Goal: Task Accomplishment & Management: Complete application form

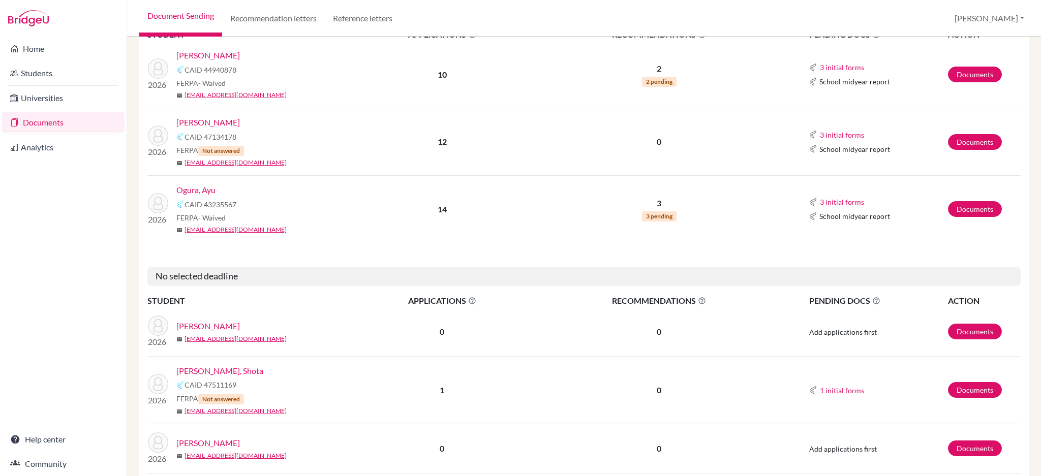
scroll to position [203, 0]
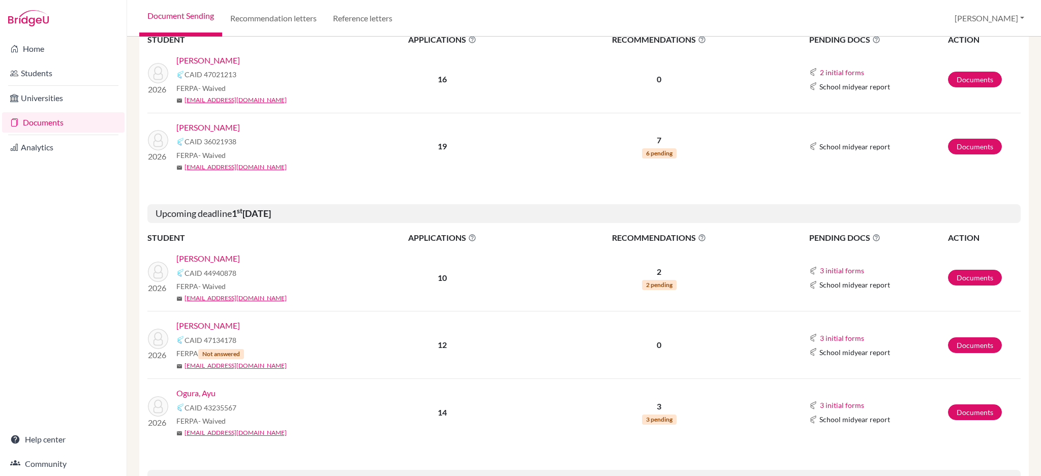
click at [202, 393] on link "Ogura, Ayu" at bounding box center [195, 393] width 39 height 12
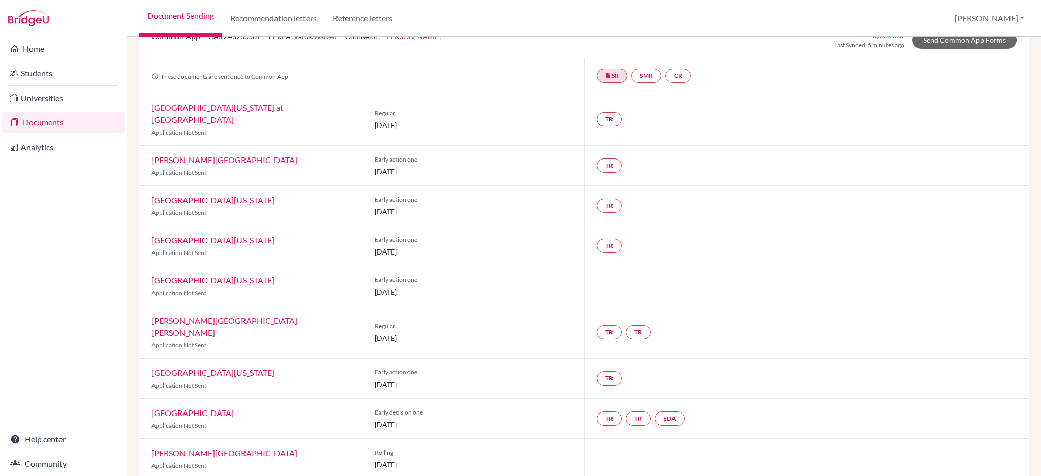
scroll to position [135, 0]
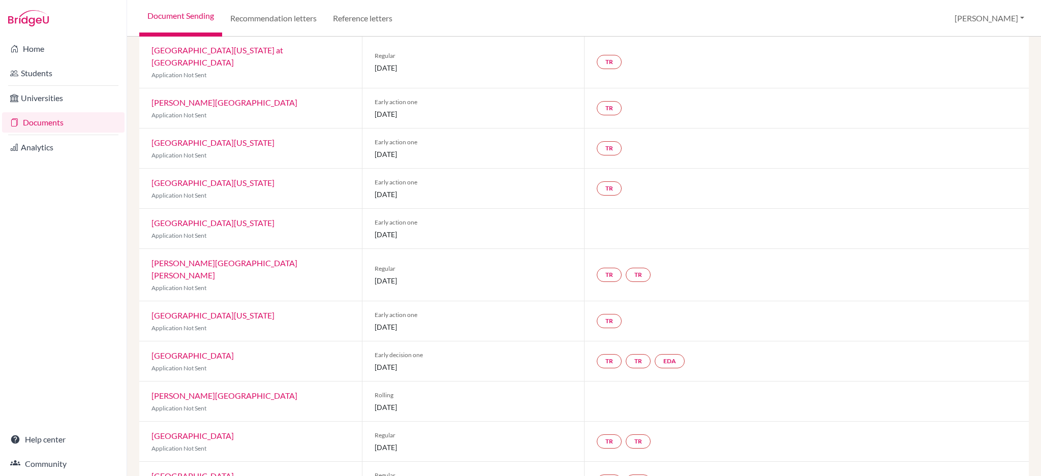
click at [191, 351] on link "[GEOGRAPHIC_DATA]" at bounding box center [192, 356] width 82 height 10
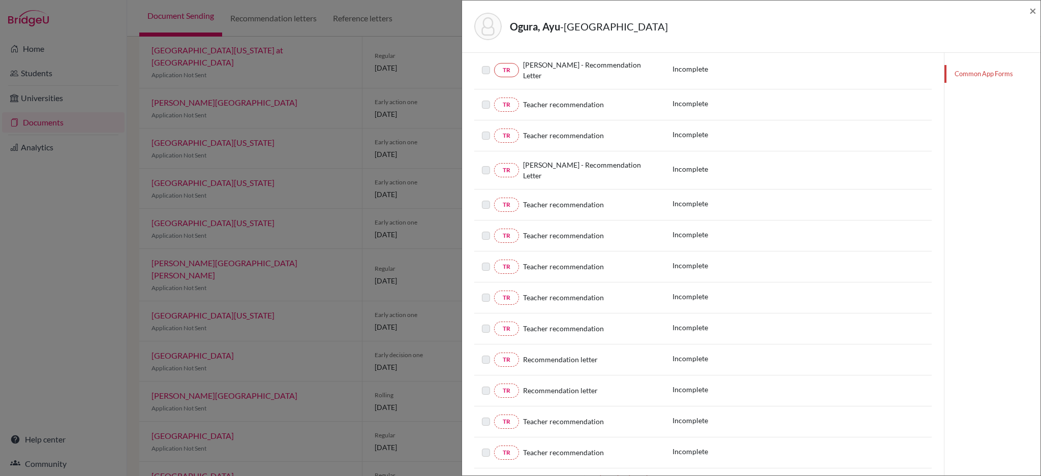
scroll to position [13, 0]
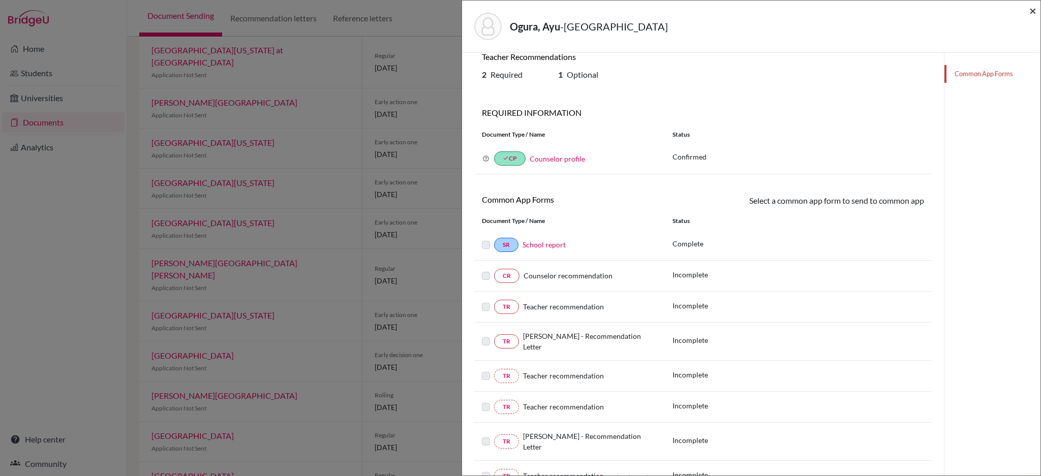
click at [1032, 10] on span "×" at bounding box center [1032, 10] width 7 height 15
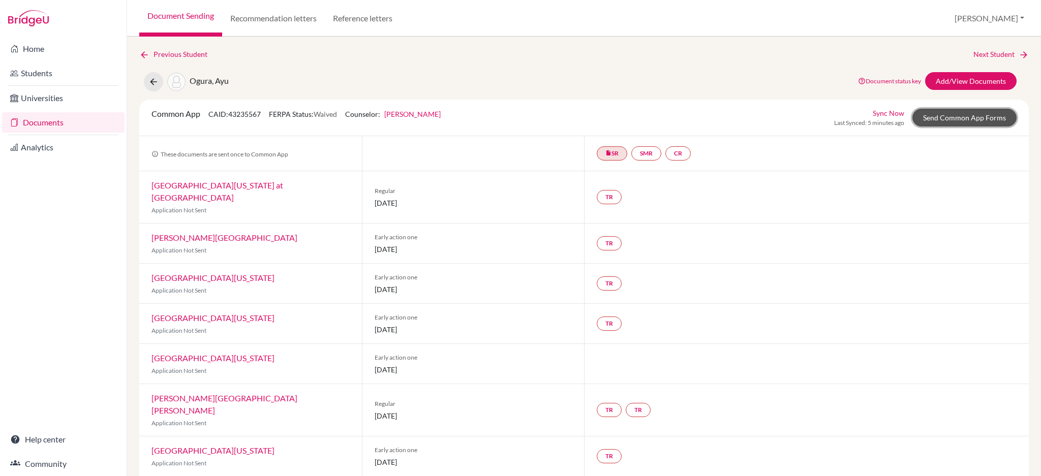
click at [945, 125] on link "Send Common App Forms" at bounding box center [964, 118] width 104 height 18
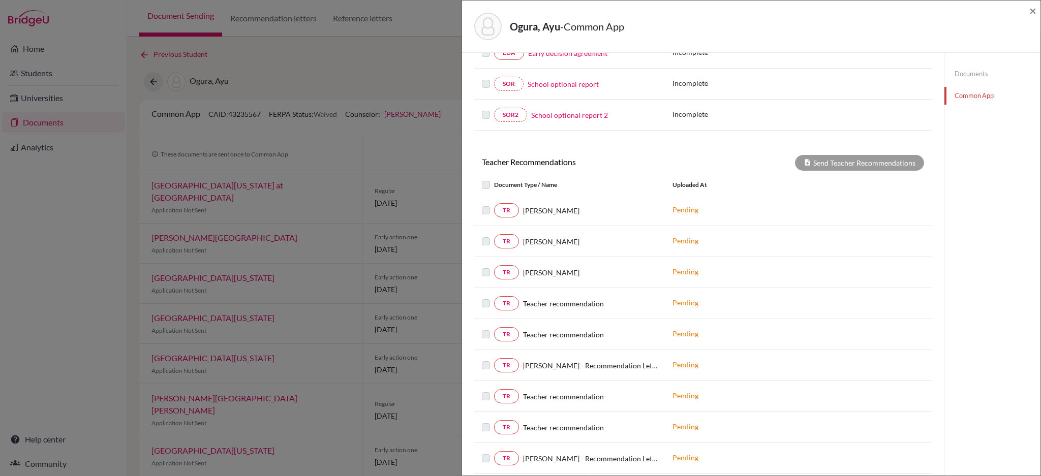
scroll to position [125, 0]
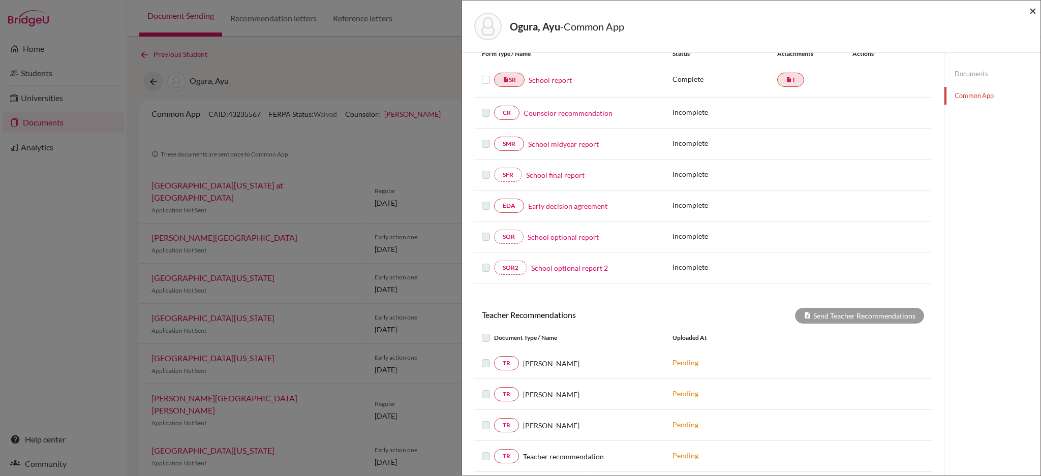
click at [1030, 11] on span "×" at bounding box center [1032, 10] width 7 height 15
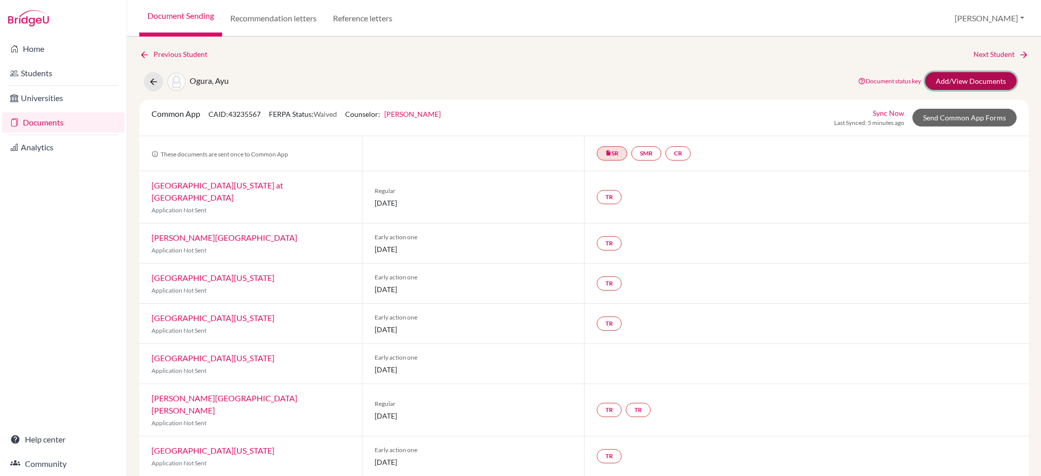
click at [981, 76] on link "Add/View Documents" at bounding box center [970, 81] width 91 height 18
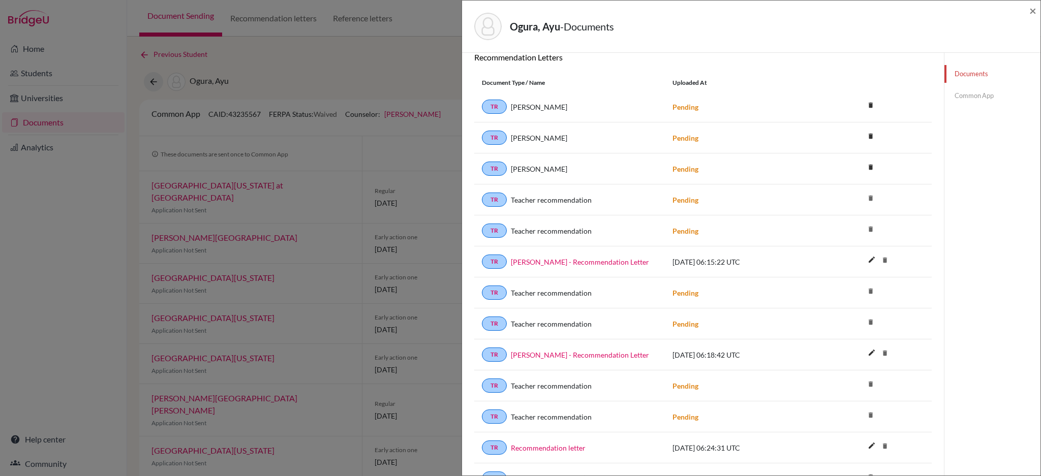
scroll to position [271, 0]
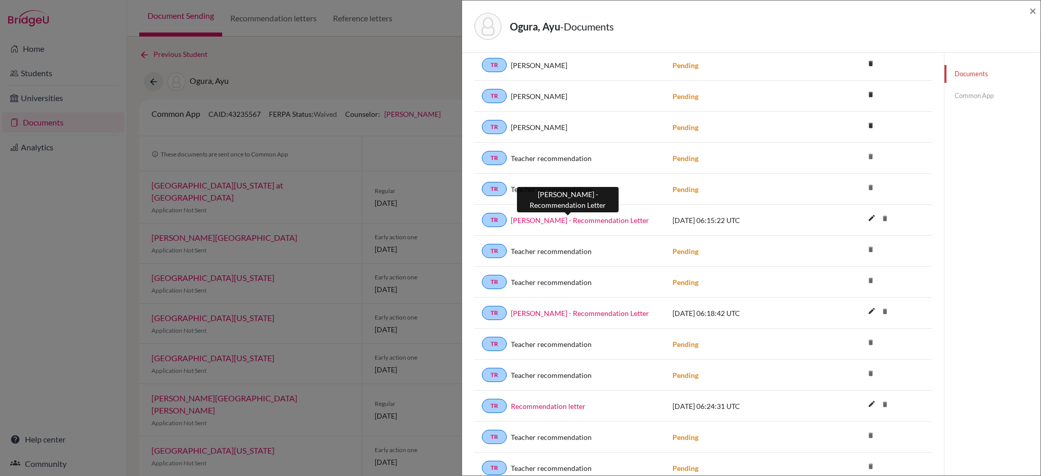
click at [605, 220] on link "[PERSON_NAME] - Recommendation Letter" at bounding box center [580, 220] width 138 height 11
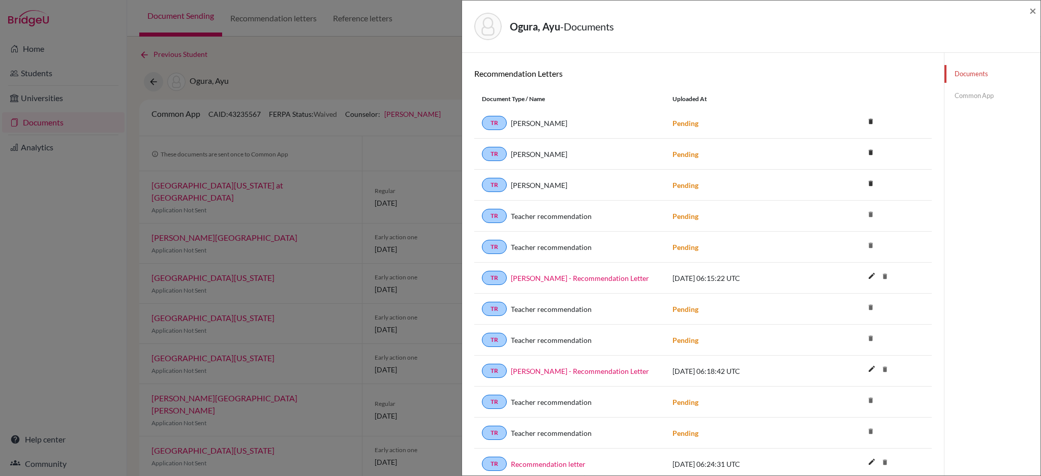
scroll to position [68, 0]
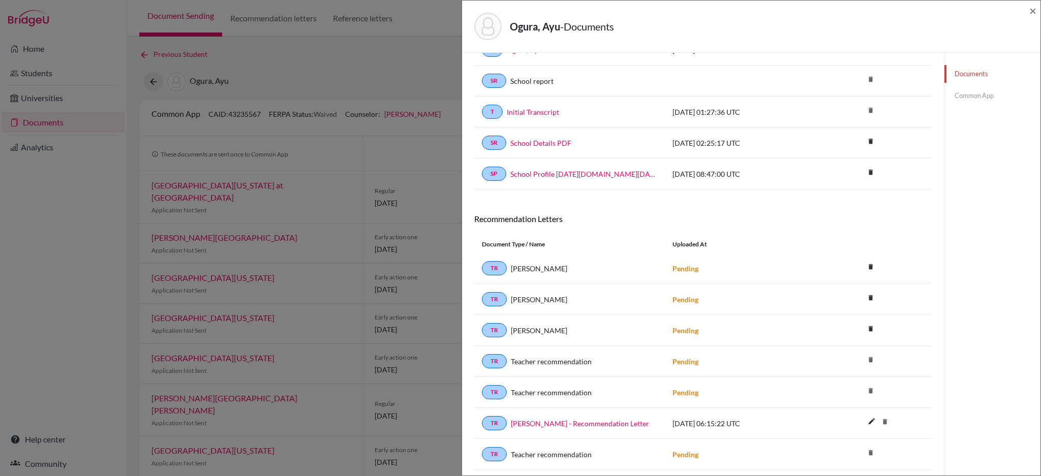
click at [959, 95] on link "Common App" at bounding box center [992, 96] width 96 height 18
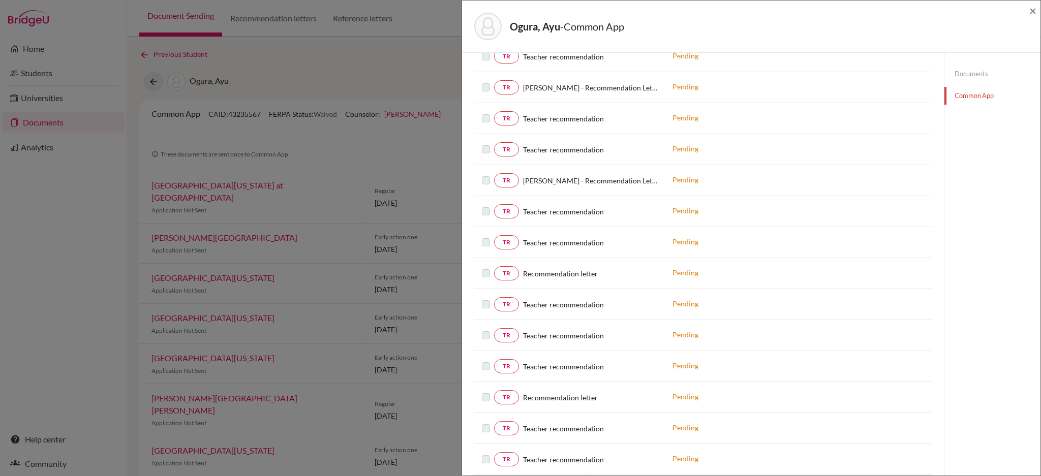
scroll to position [464, 0]
click at [494, 173] on label at bounding box center [494, 173] width 0 height 0
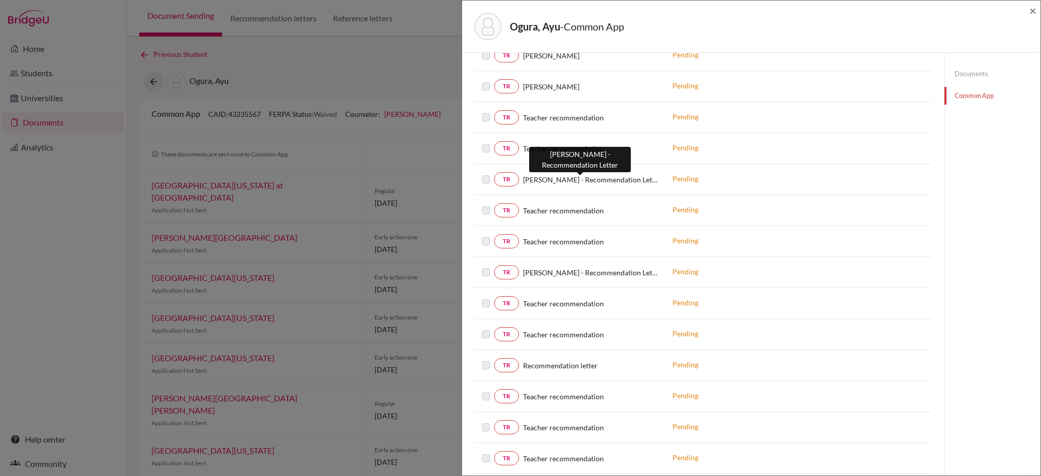
click at [584, 181] on span "[PERSON_NAME] - Recommendation Letter" at bounding box center [590, 179] width 134 height 11
click at [1034, 8] on span "×" at bounding box center [1032, 10] width 7 height 15
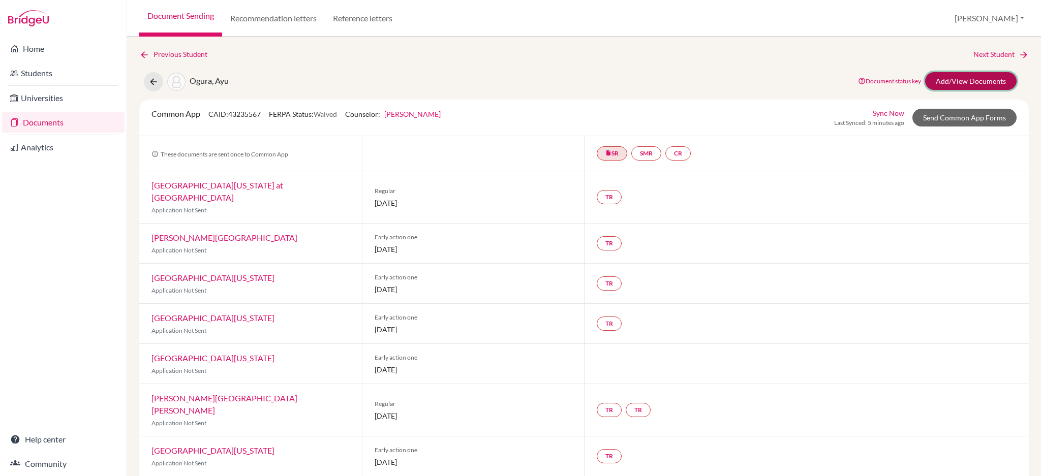
click at [973, 75] on link "Add/View Documents" at bounding box center [970, 81] width 91 height 18
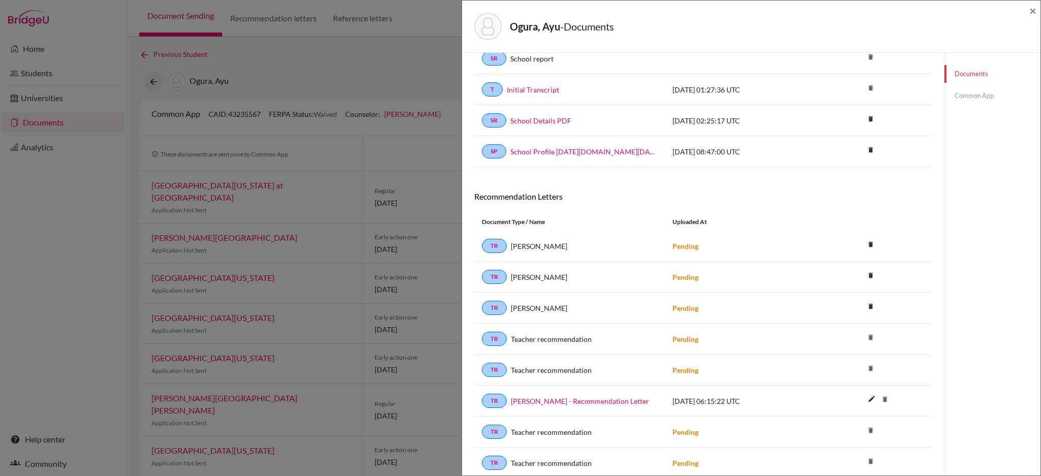
scroll to position [271, 0]
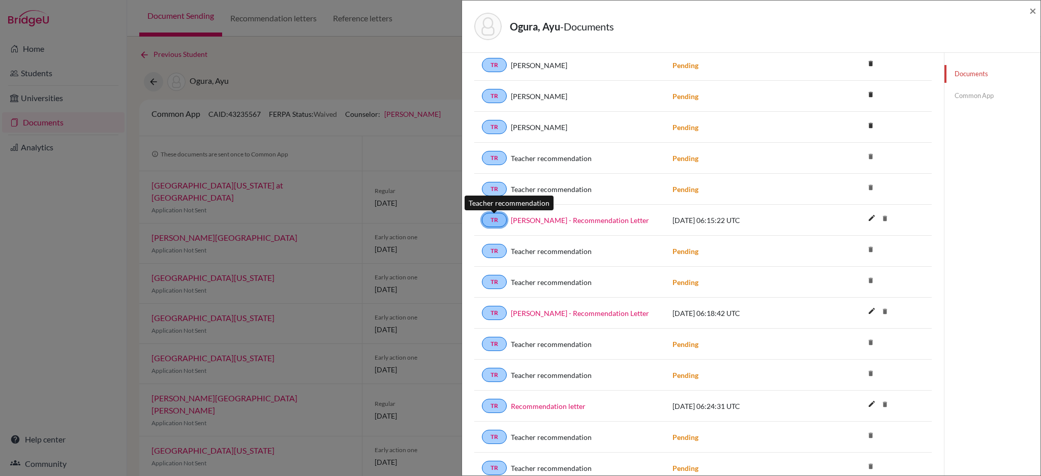
click at [492, 223] on link "TR" at bounding box center [494, 220] width 25 height 14
click at [957, 97] on link "Common App" at bounding box center [992, 96] width 96 height 18
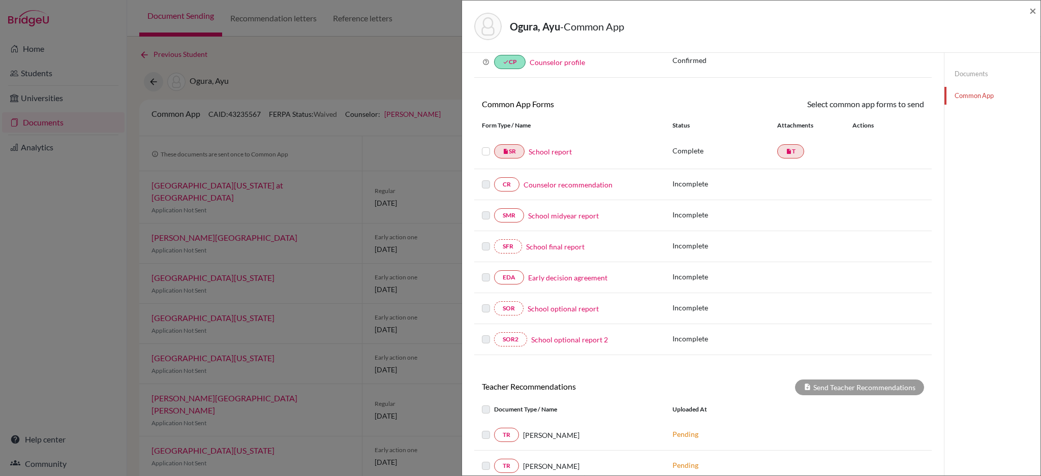
scroll to position [271, 0]
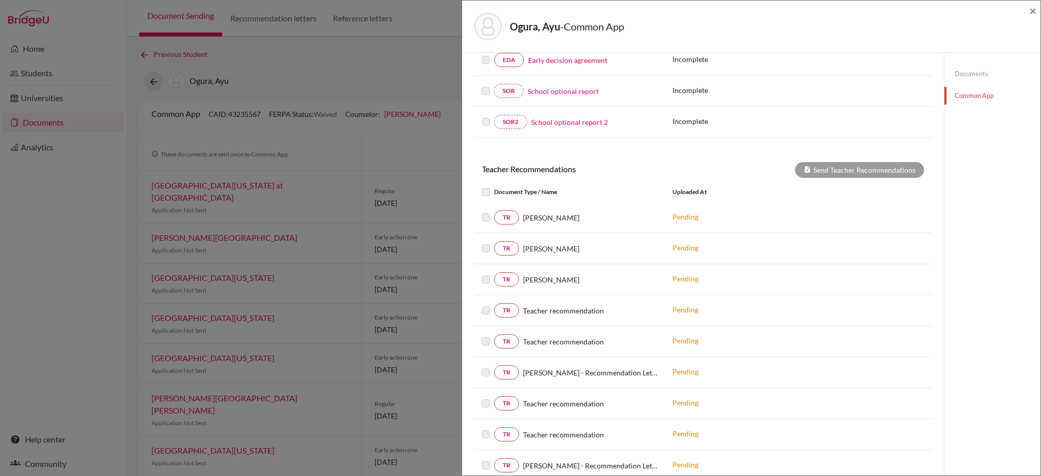
click at [494, 211] on label at bounding box center [494, 211] width 0 height 0
click at [823, 169] on div "Send Teacher Recommendations" at bounding box center [859, 170] width 129 height 16
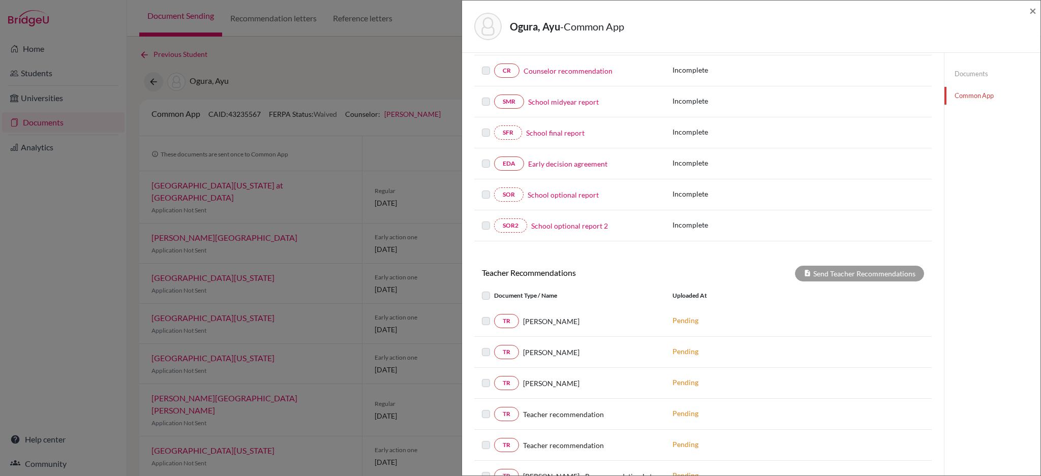
scroll to position [68, 0]
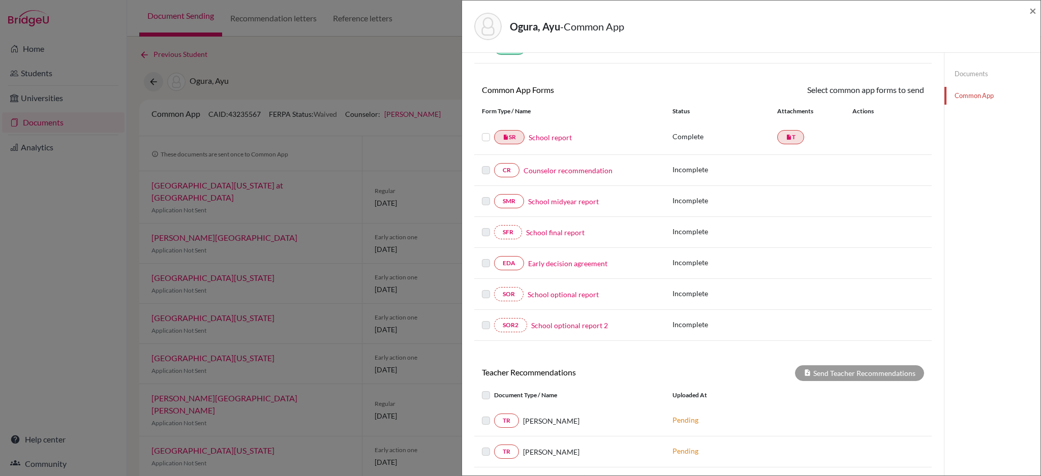
click at [974, 102] on link "Common App" at bounding box center [992, 96] width 96 height 18
click at [973, 97] on link "Common App" at bounding box center [992, 96] width 96 height 18
click at [978, 72] on link "Documents" at bounding box center [992, 74] width 96 height 18
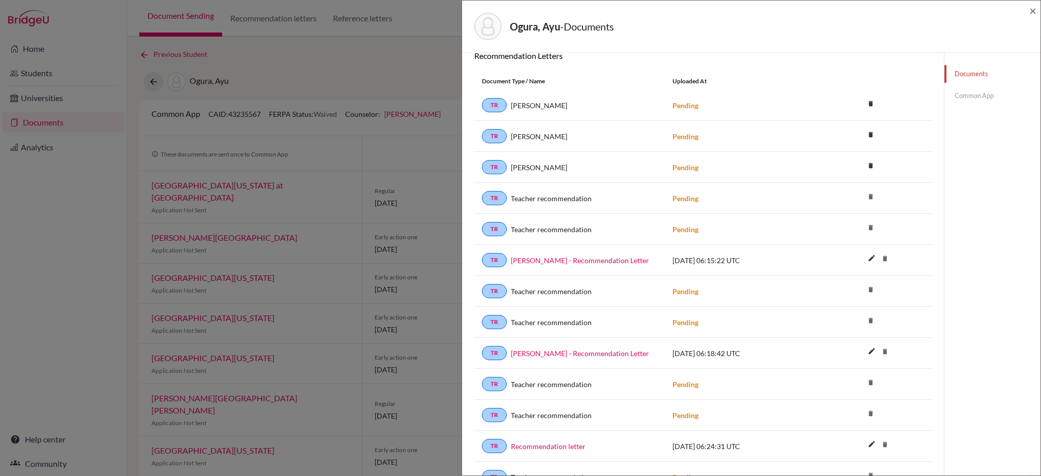
scroll to position [338, 0]
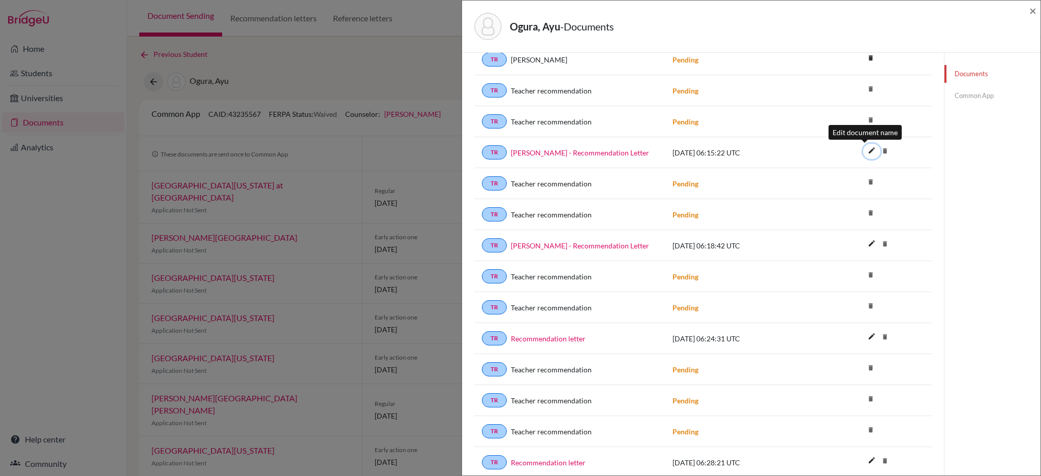
click at [868, 151] on icon "edit" at bounding box center [872, 150] width 16 height 16
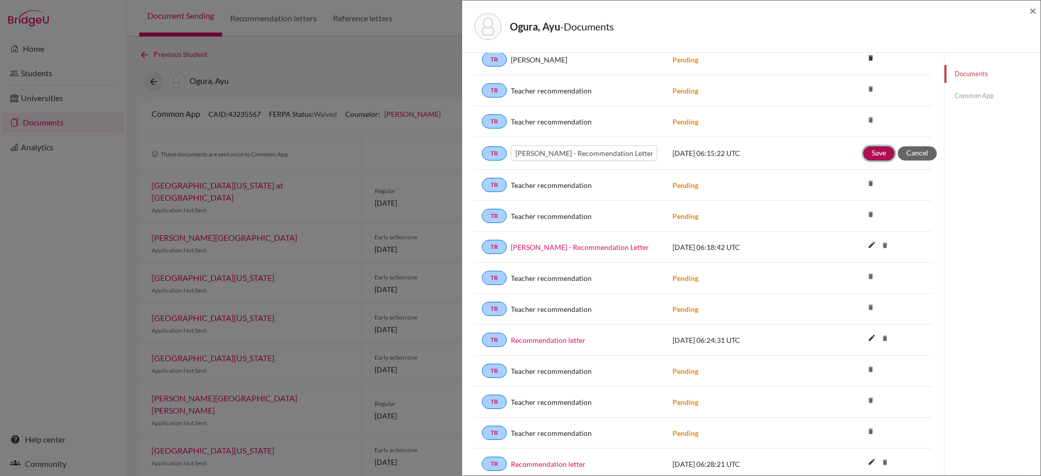
click at [869, 153] on button "Save" at bounding box center [879, 153] width 32 height 14
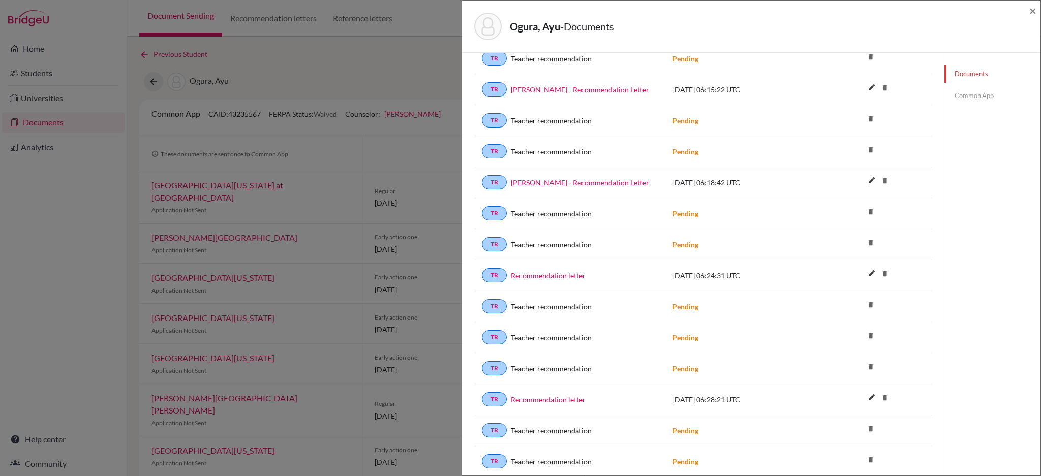
scroll to position [475, 0]
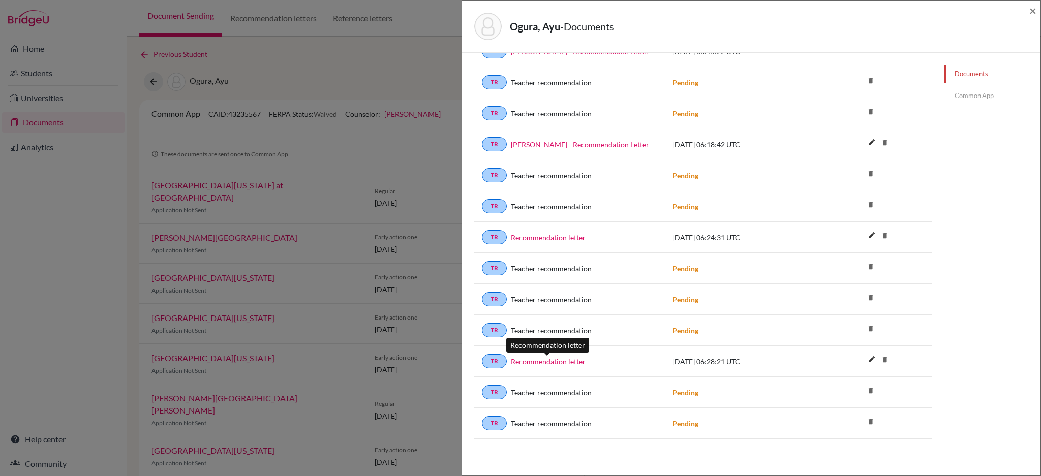
click at [548, 361] on link "Recommendation letter" at bounding box center [548, 361] width 75 height 11
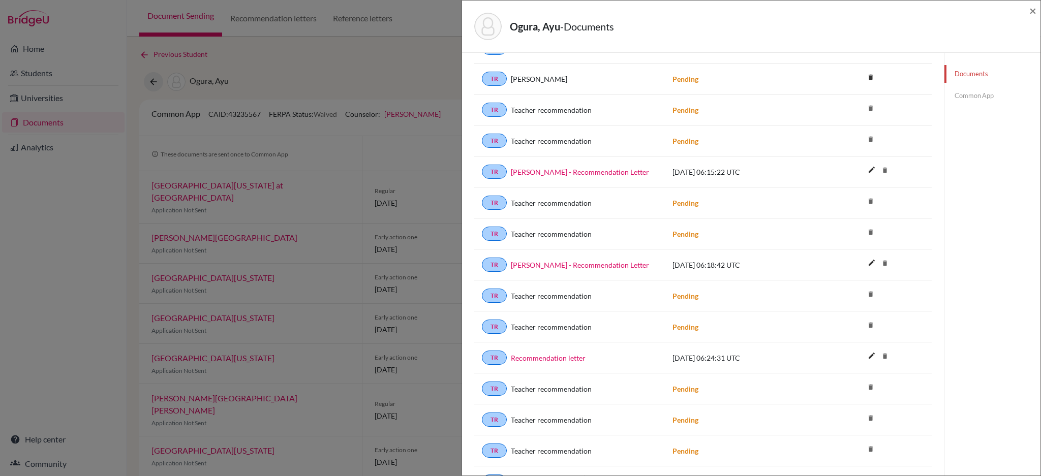
scroll to position [136, 0]
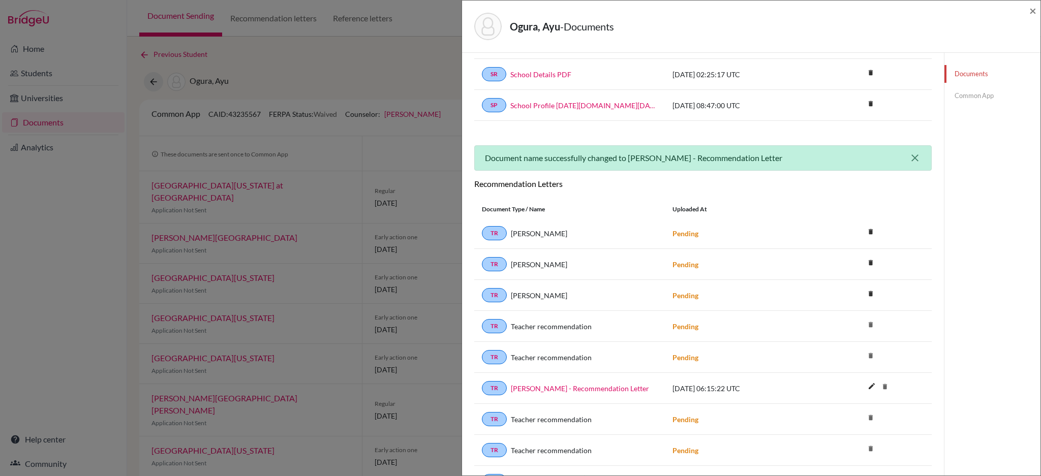
click at [909, 153] on icon "close" at bounding box center [915, 158] width 12 height 12
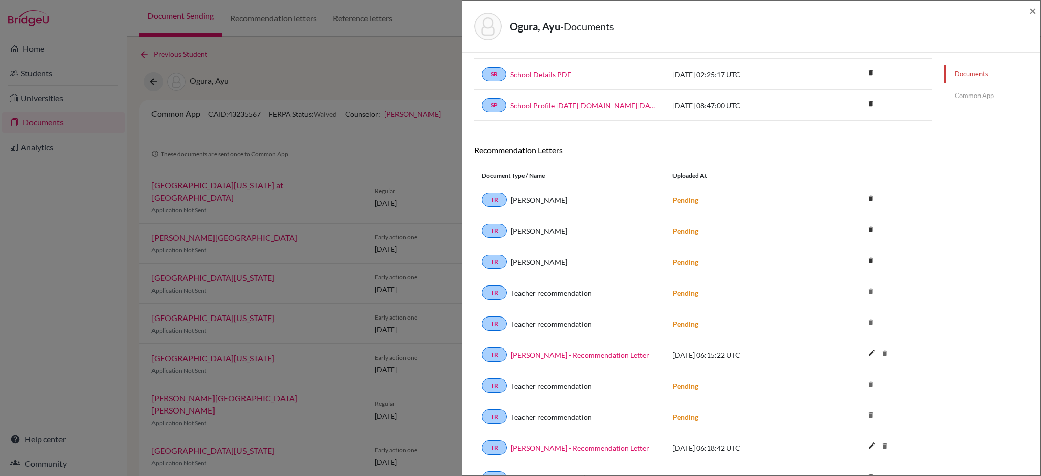
click at [964, 96] on link "Common App" at bounding box center [992, 96] width 96 height 18
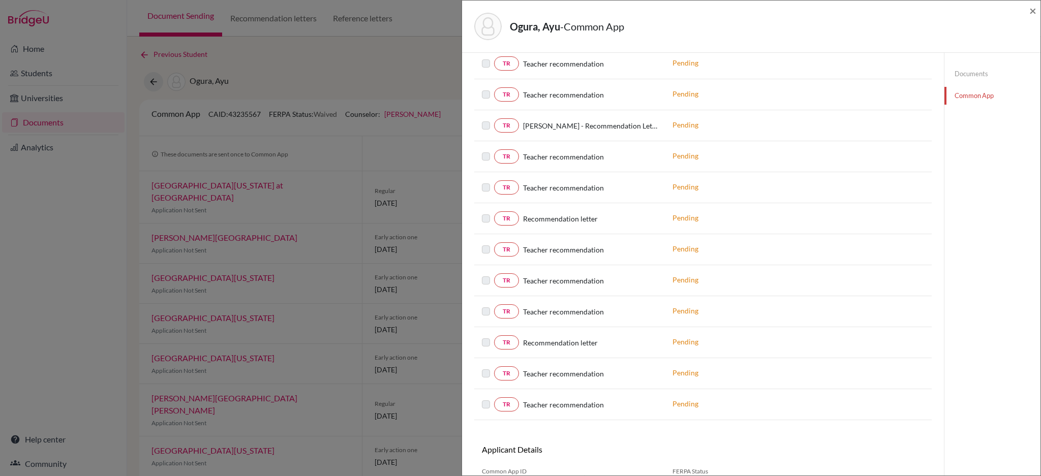
scroll to position [667, 0]
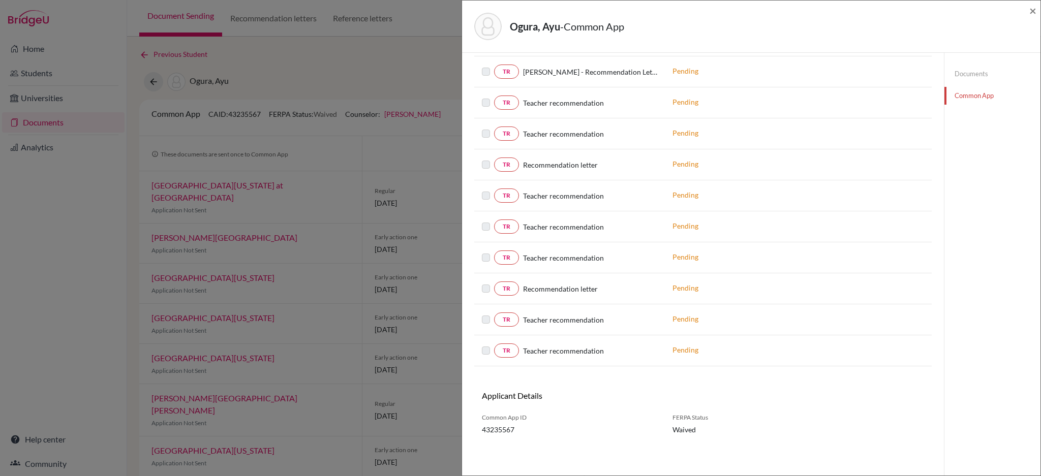
click at [494, 345] on label at bounding box center [494, 345] width 0 height 0
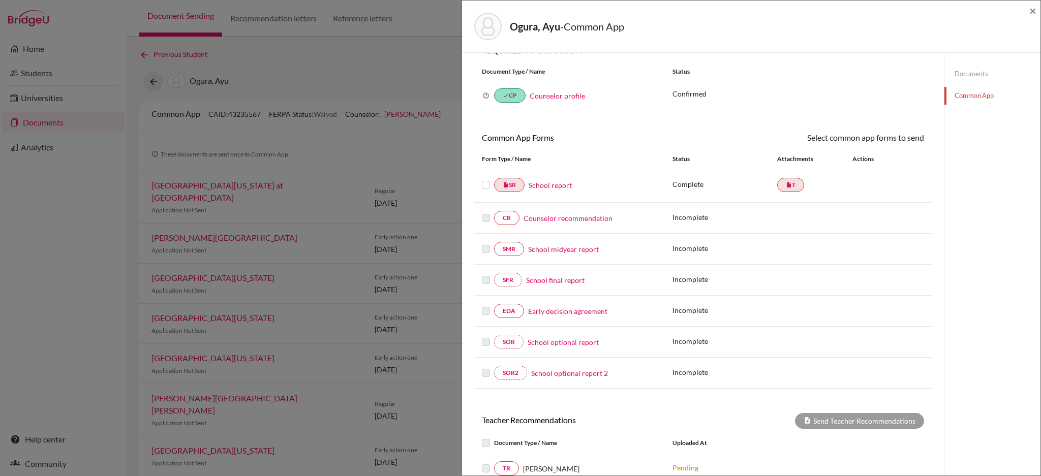
scroll to position [0, 0]
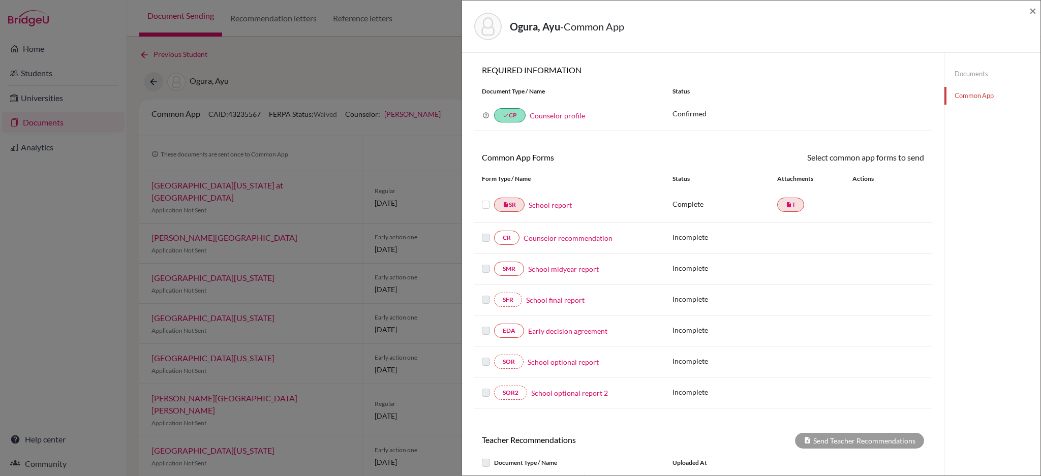
click at [332, 65] on div "Ogura, Ayu - Common App × × REQUIRED INFORMATION Document Type / Name Status Wh…" at bounding box center [520, 238] width 1041 height 476
click at [300, 28] on div "Ogura, Ayu - Common App × × REQUIRED INFORMATION Document Type / Name Status Wh…" at bounding box center [520, 238] width 1041 height 476
click at [1030, 10] on span "×" at bounding box center [1032, 10] width 7 height 15
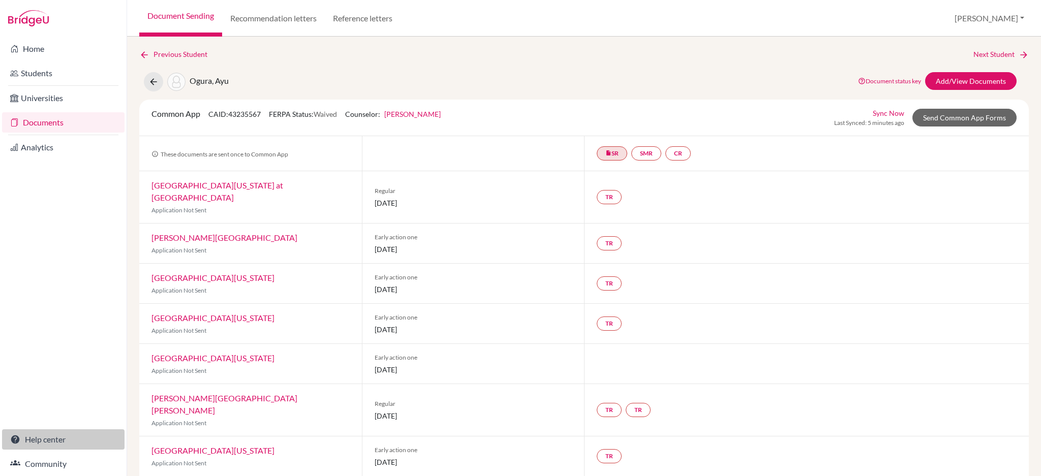
click at [42, 442] on link "Help center" at bounding box center [63, 439] width 122 height 20
click at [945, 119] on link "Send Common App Forms" at bounding box center [964, 118] width 104 height 18
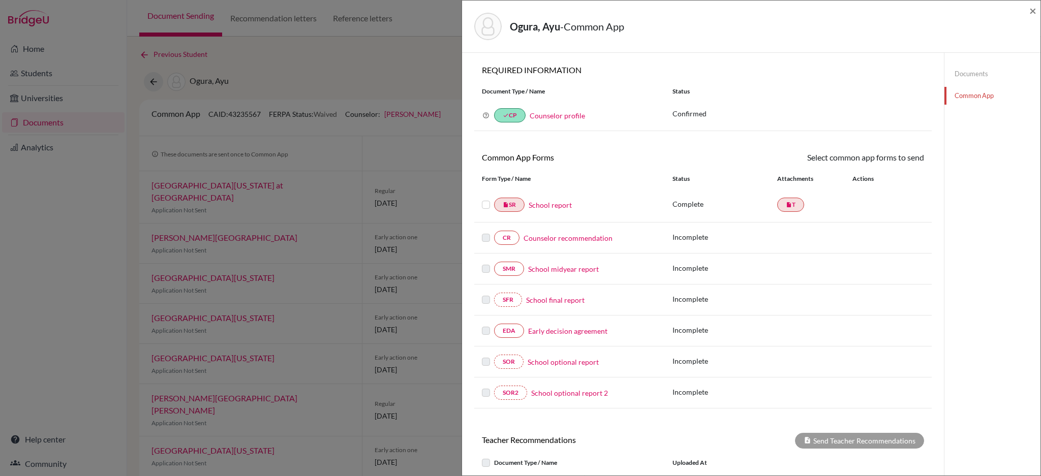
scroll to position [338, 0]
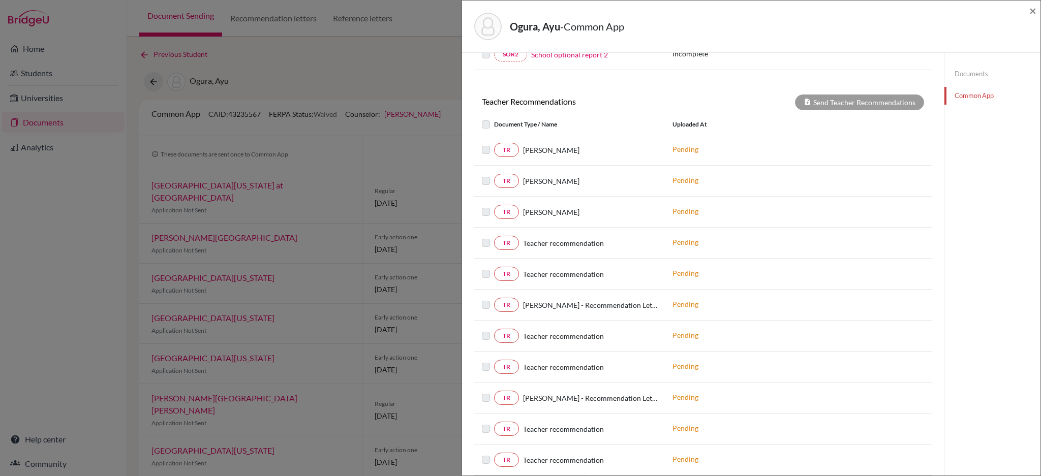
click at [963, 73] on link "Documents" at bounding box center [992, 74] width 96 height 18
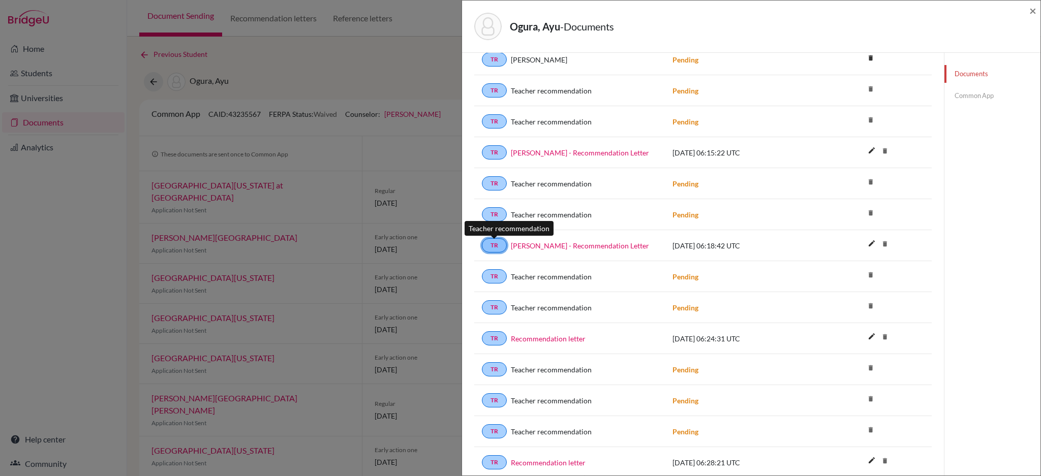
click at [498, 250] on link "TR" at bounding box center [494, 245] width 25 height 14
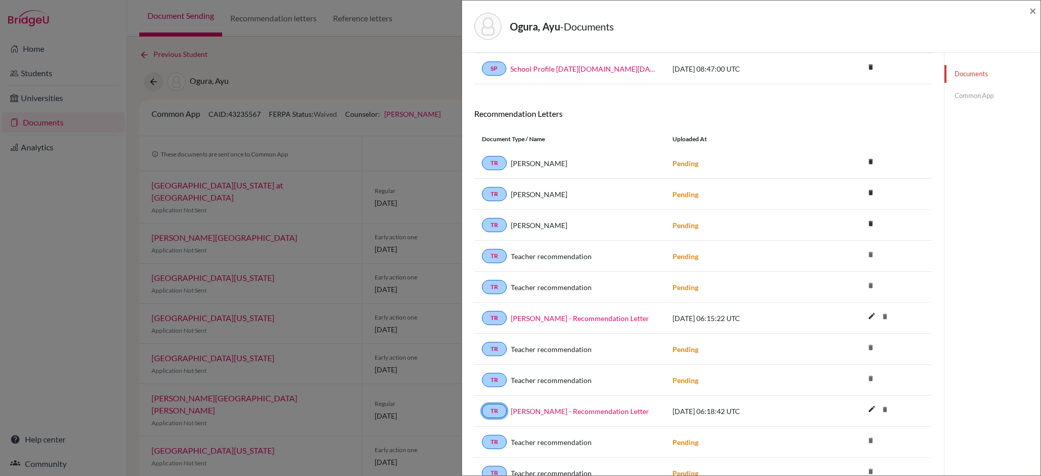
scroll to position [171, 0]
click at [961, 96] on link "Common App" at bounding box center [992, 96] width 96 height 18
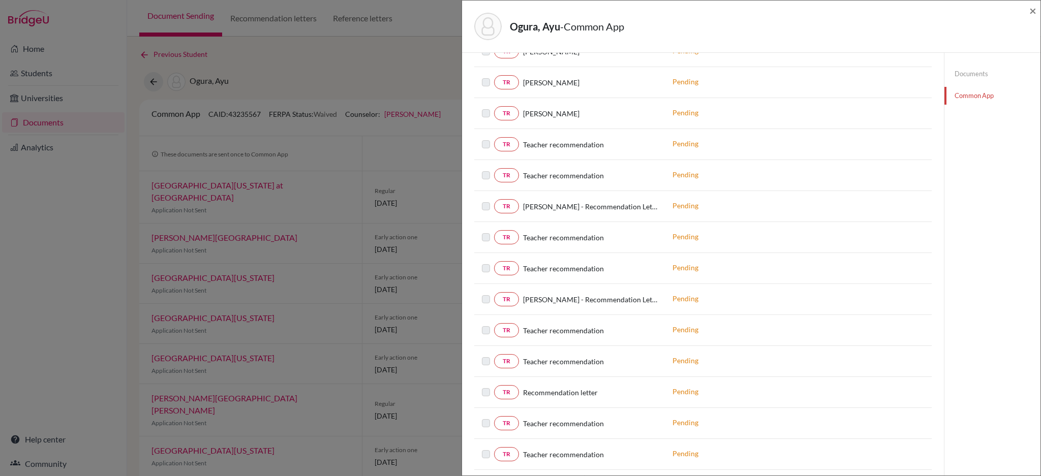
scroll to position [645, 0]
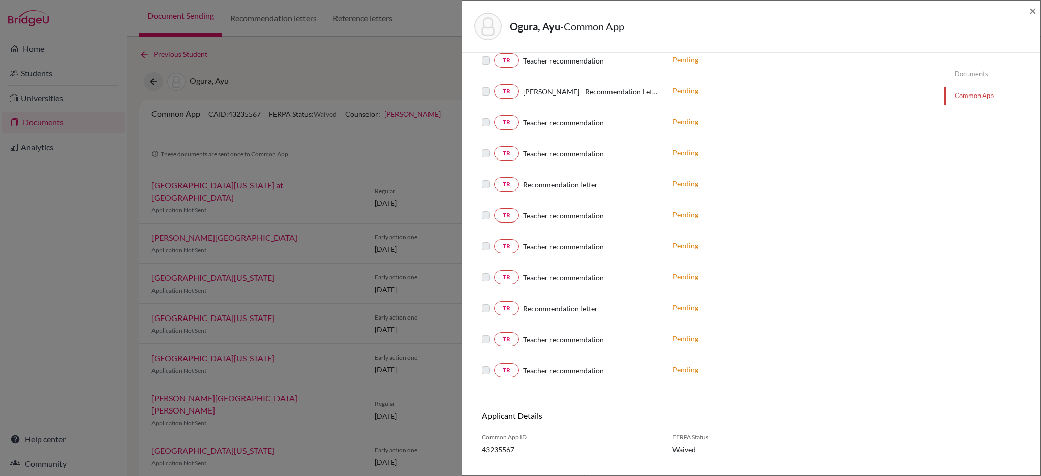
click at [683, 94] on p "Pending" at bounding box center [740, 90] width 137 height 11
click at [494, 85] on label at bounding box center [494, 85] width 0 height 0
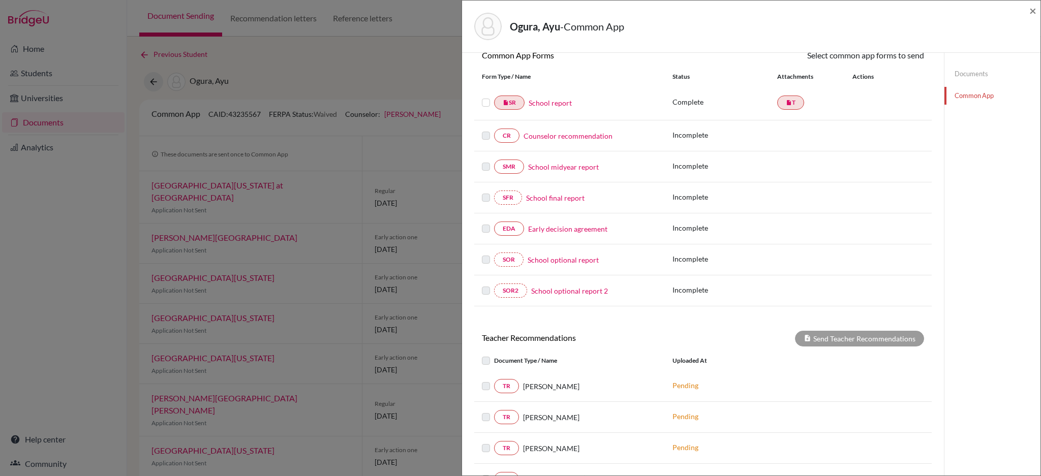
scroll to position [0, 0]
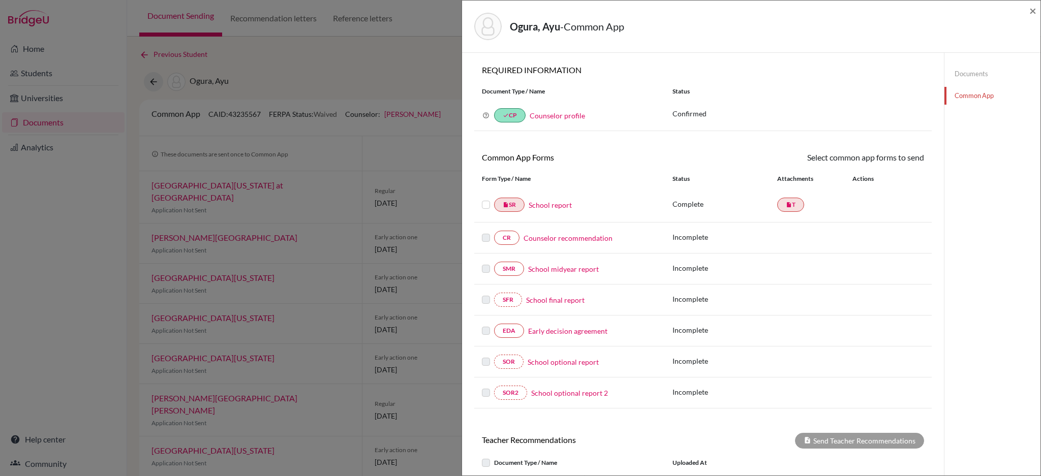
click at [857, 76] on div "REQUIRED INFORMATION Document Type / Name Status Why am I being asked to do thi…" at bounding box center [702, 102] width 457 height 74
click at [395, 65] on div "Ogura, Ayu - Common App × × REQUIRED INFORMATION Document Type / Name Status Wh…" at bounding box center [520, 238] width 1041 height 476
click at [1030, 13] on span "×" at bounding box center [1032, 10] width 7 height 15
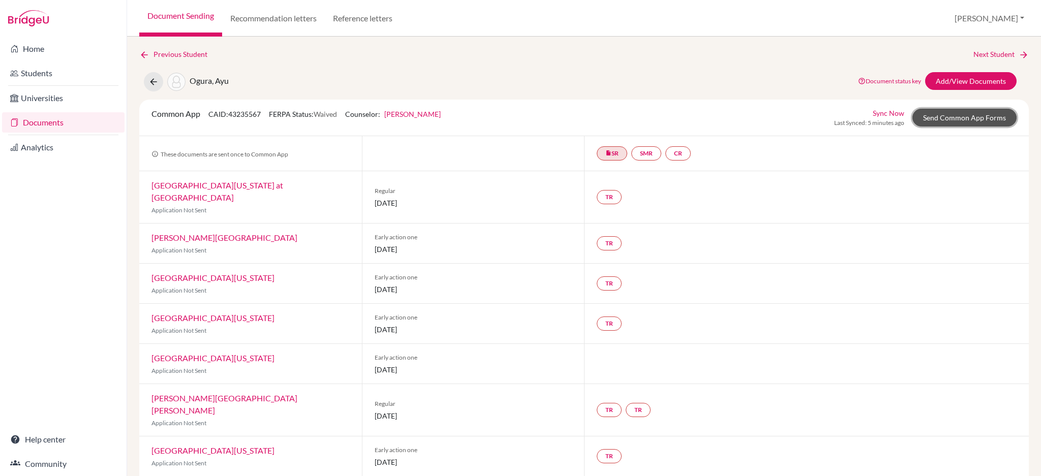
click at [966, 116] on link "Send Common App Forms" at bounding box center [964, 118] width 104 height 18
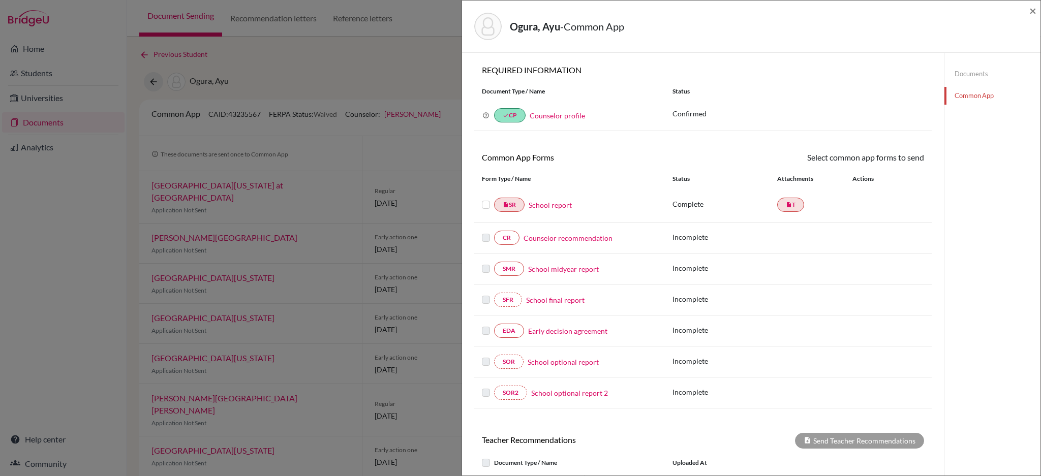
scroll to position [338, 0]
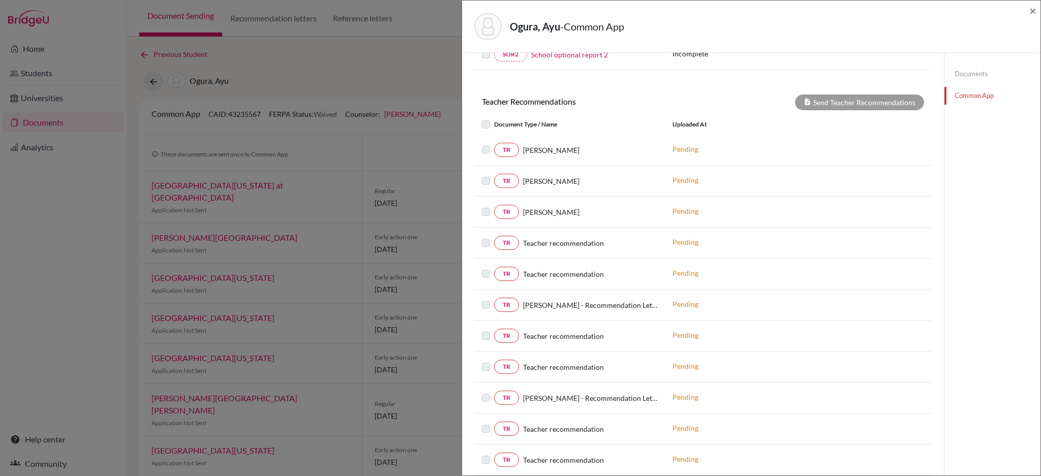
click at [958, 81] on link "Documents" at bounding box center [992, 74] width 96 height 18
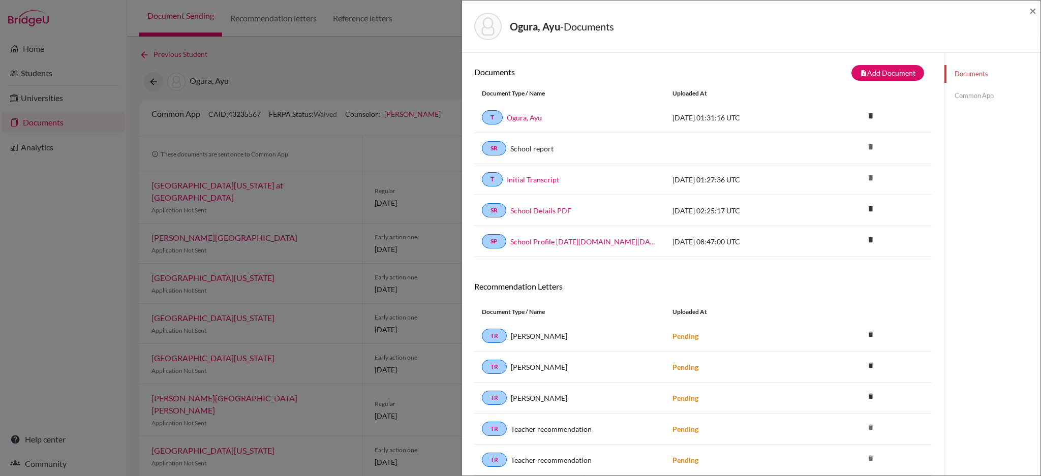
click at [961, 102] on link "Common App" at bounding box center [992, 96] width 96 height 18
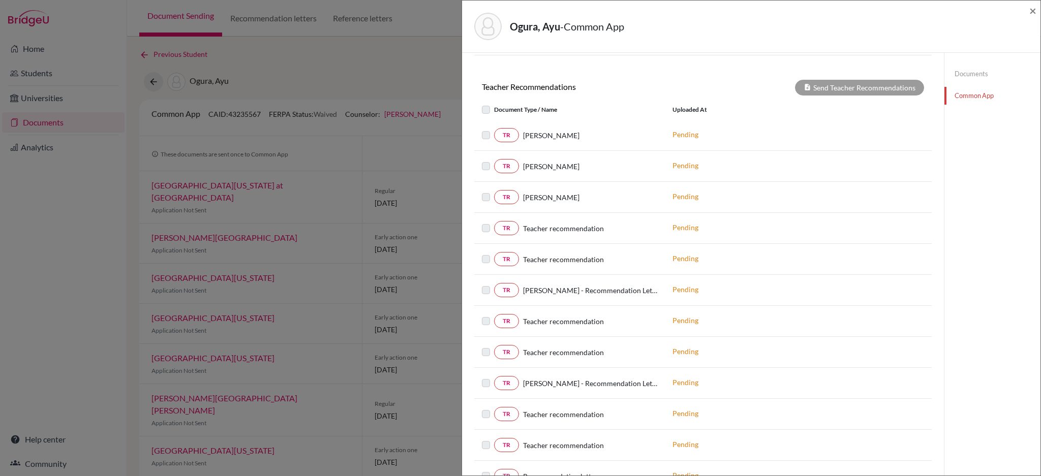
scroll to position [338, 0]
